Goal: Task Accomplishment & Management: Use online tool/utility

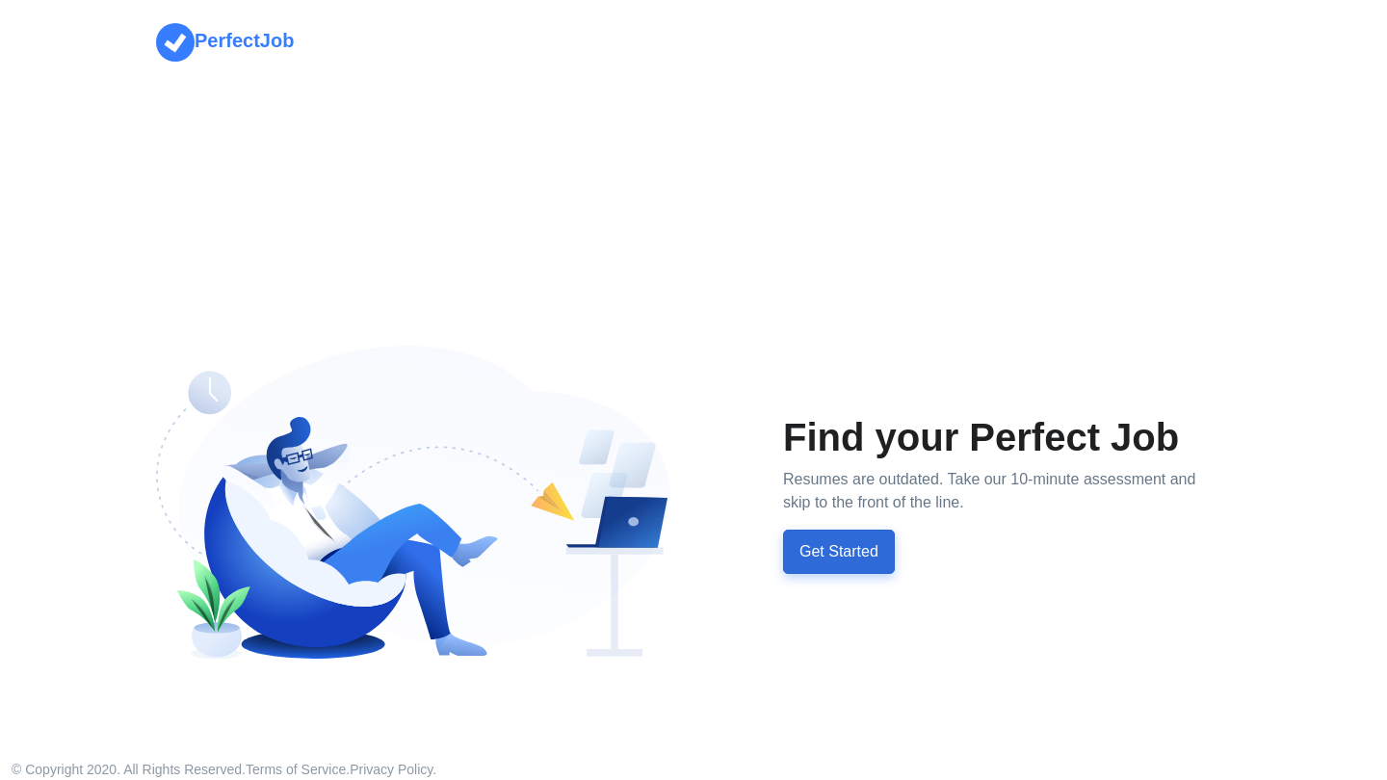
click at [842, 552] on button "Get Started" at bounding box center [839, 552] width 112 height 44
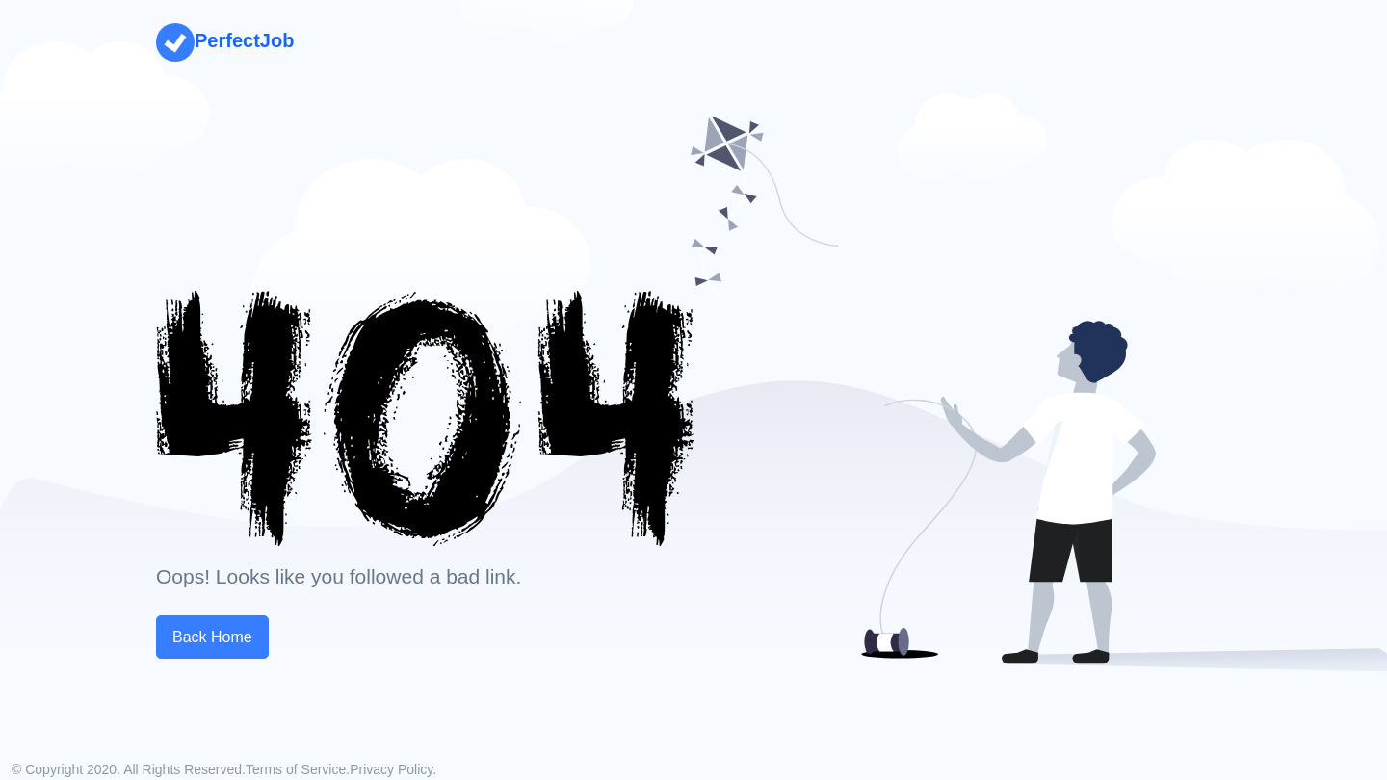
click at [241, 44] on strong "PerfectJob" at bounding box center [244, 40] width 99 height 21
click at [269, 41] on strong "PerfectJob" at bounding box center [244, 40] width 99 height 21
click at [194, 24] on img "PerfectJob" at bounding box center [175, 42] width 39 height 39
click at [181, 33] on img "PerfectJob" at bounding box center [175, 42] width 39 height 39
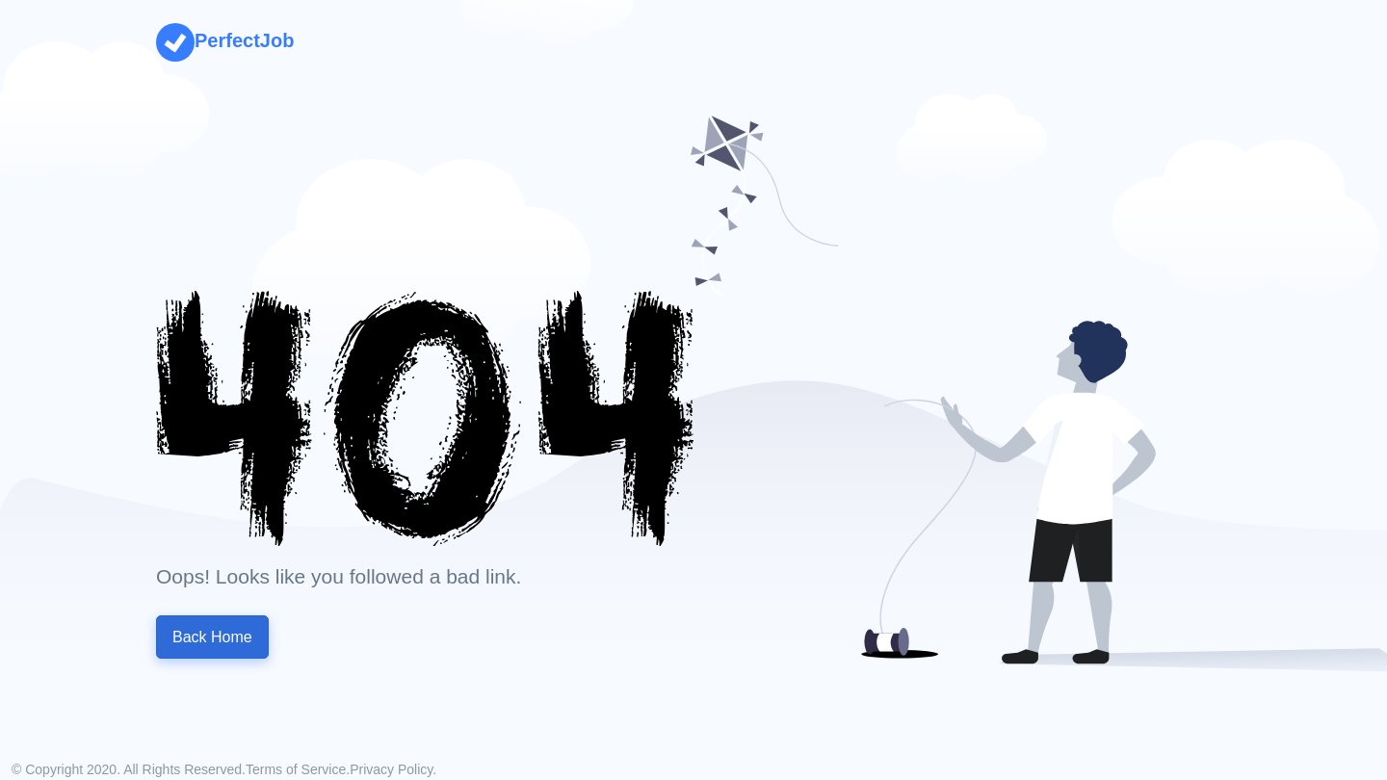
click at [238, 657] on link "Back Home" at bounding box center [212, 638] width 113 height 44
click at [236, 635] on link "Back Home" at bounding box center [212, 638] width 113 height 44
